Goal: Task Accomplishment & Management: Use online tool/utility

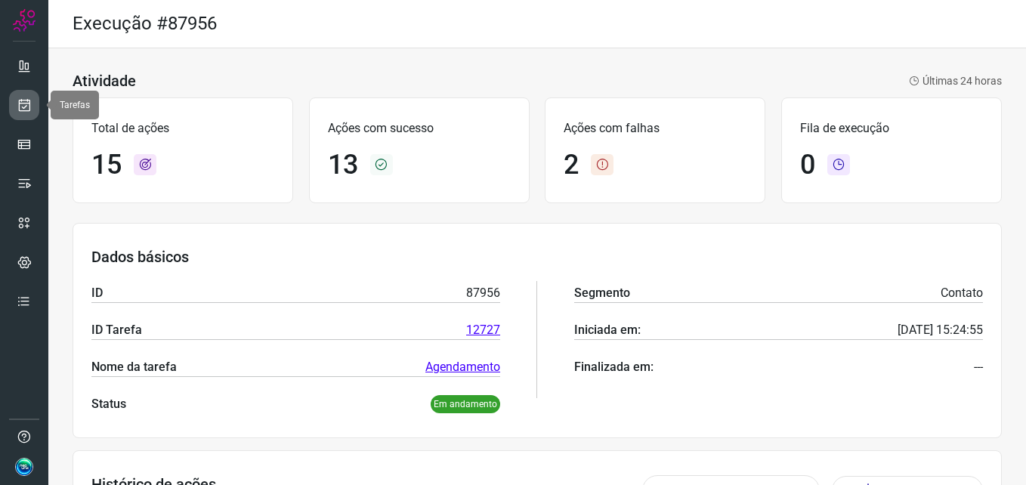
click at [17, 114] on link at bounding box center [24, 105] width 30 height 30
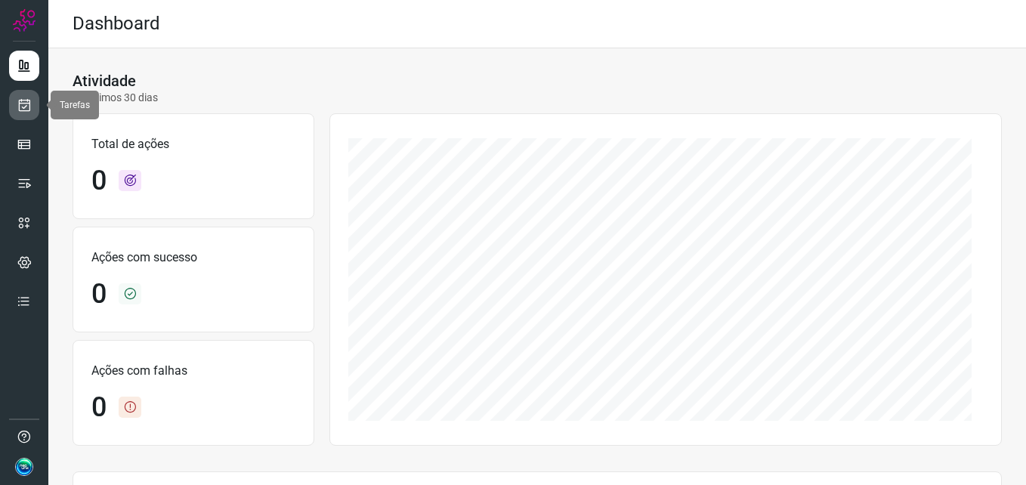
click at [23, 98] on icon at bounding box center [25, 104] width 16 height 15
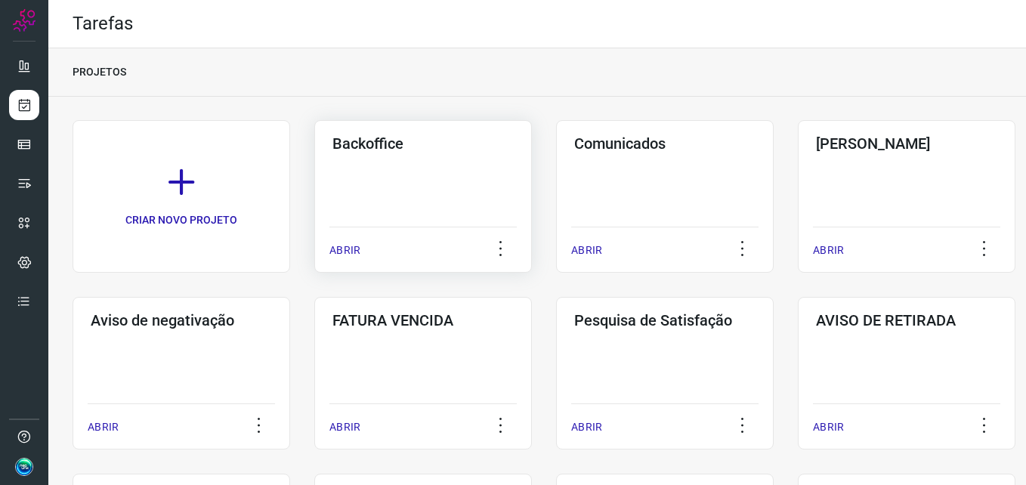
click at [374, 187] on div "Backoffice ABRIR" at bounding box center [423, 196] width 218 height 153
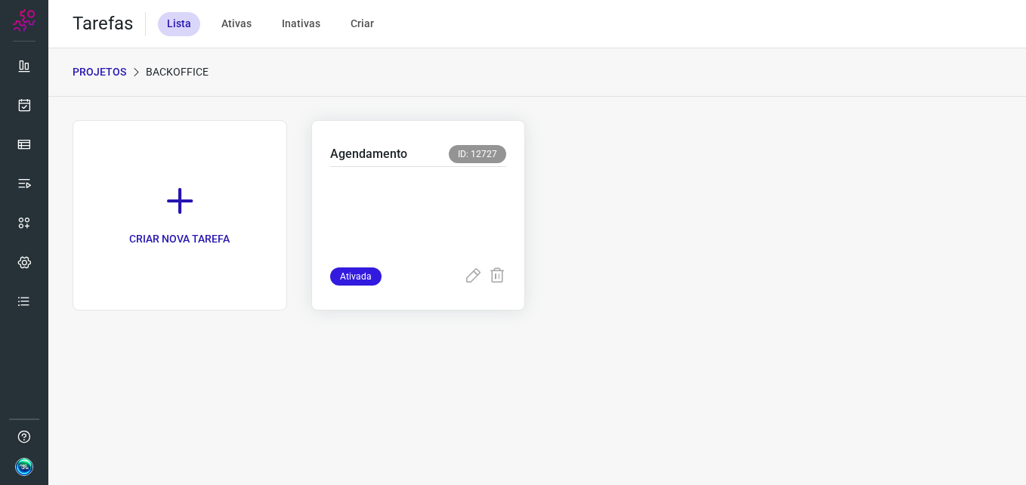
click at [487, 177] on p at bounding box center [418, 214] width 177 height 76
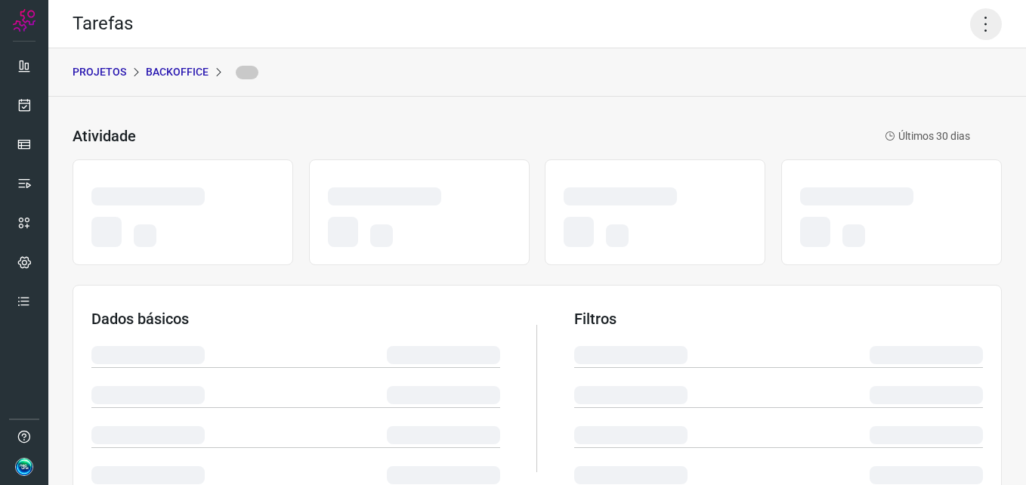
click at [982, 30] on icon at bounding box center [986, 24] width 32 height 32
click at [979, 20] on icon at bounding box center [986, 24] width 32 height 32
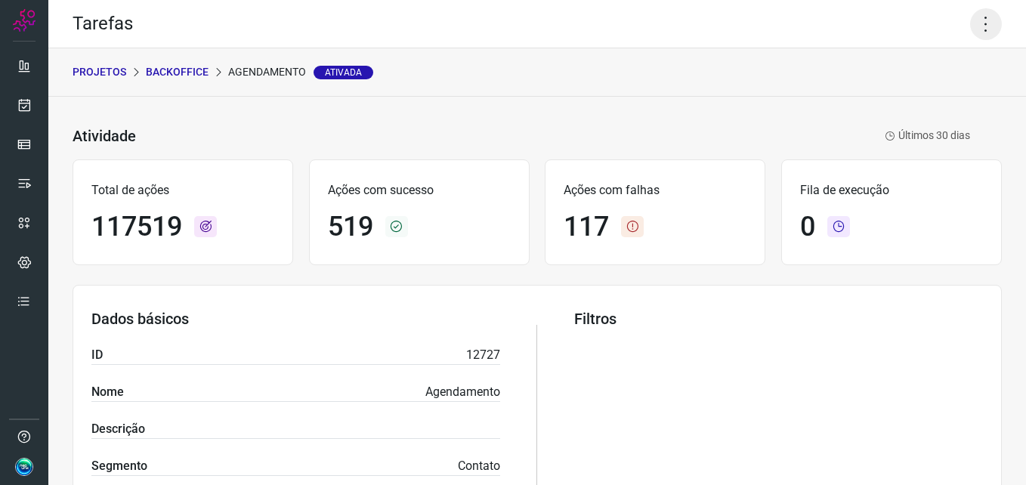
click at [974, 26] on icon at bounding box center [986, 24] width 32 height 32
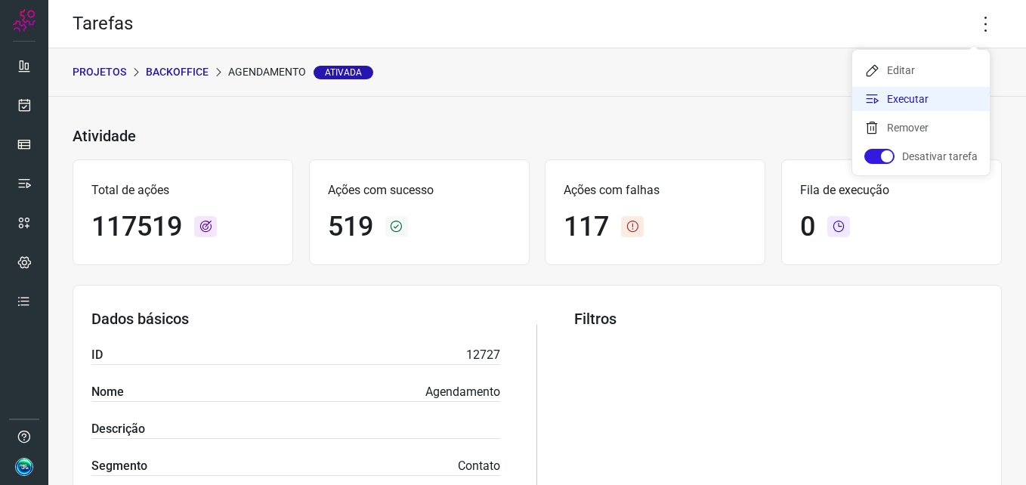
click at [922, 104] on li "Executar" at bounding box center [921, 99] width 138 height 24
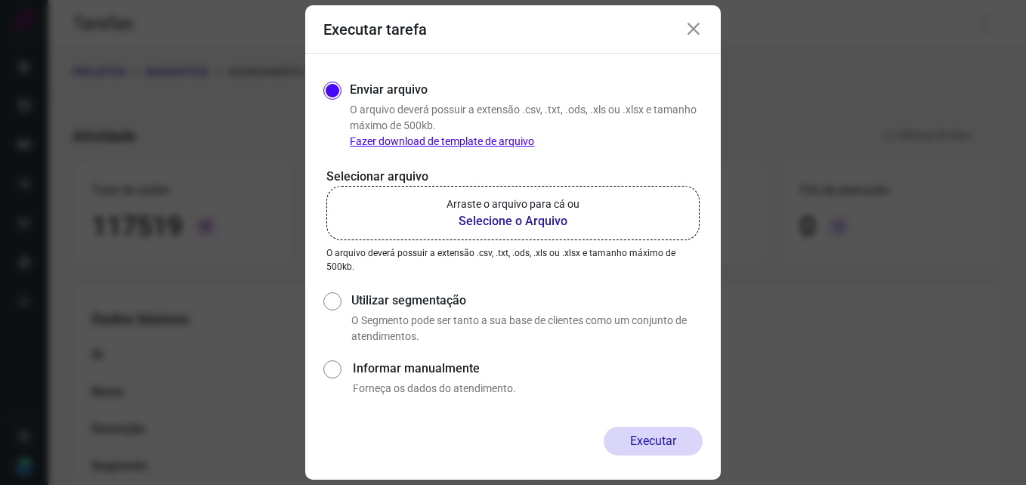
click at [542, 215] on b "Selecione o Arquivo" at bounding box center [513, 221] width 133 height 18
click at [0, 0] on input "Arraste o arquivo para cá ou Selecione o Arquivo" at bounding box center [0, 0] width 0 height 0
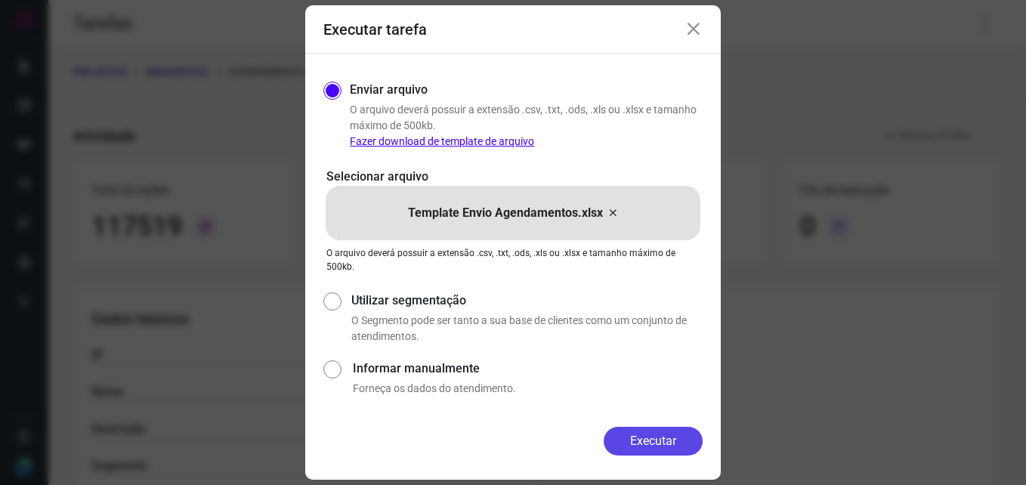
click at [644, 438] on button "Executar" at bounding box center [653, 441] width 99 height 29
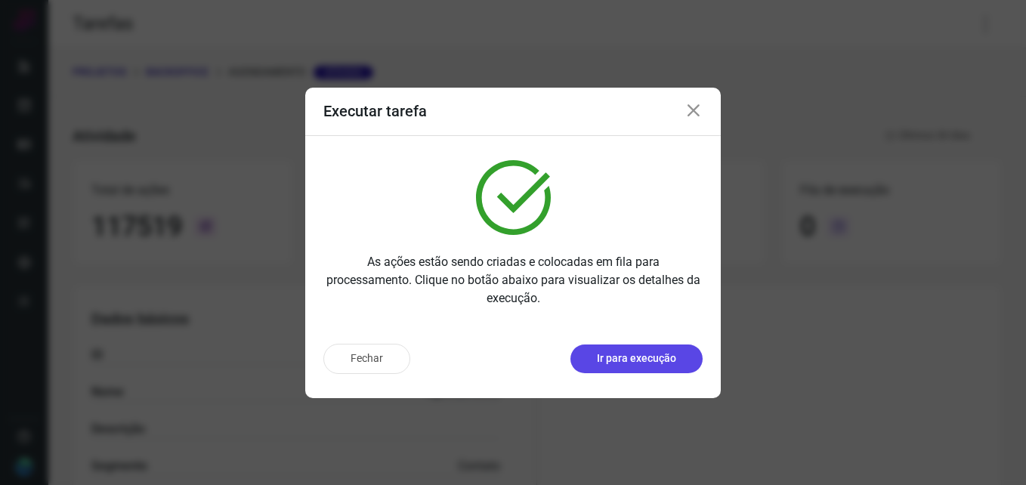
click at [642, 359] on p "Ir para execução" at bounding box center [636, 359] width 79 height 16
